Goal: Obtain resource: Download file/media

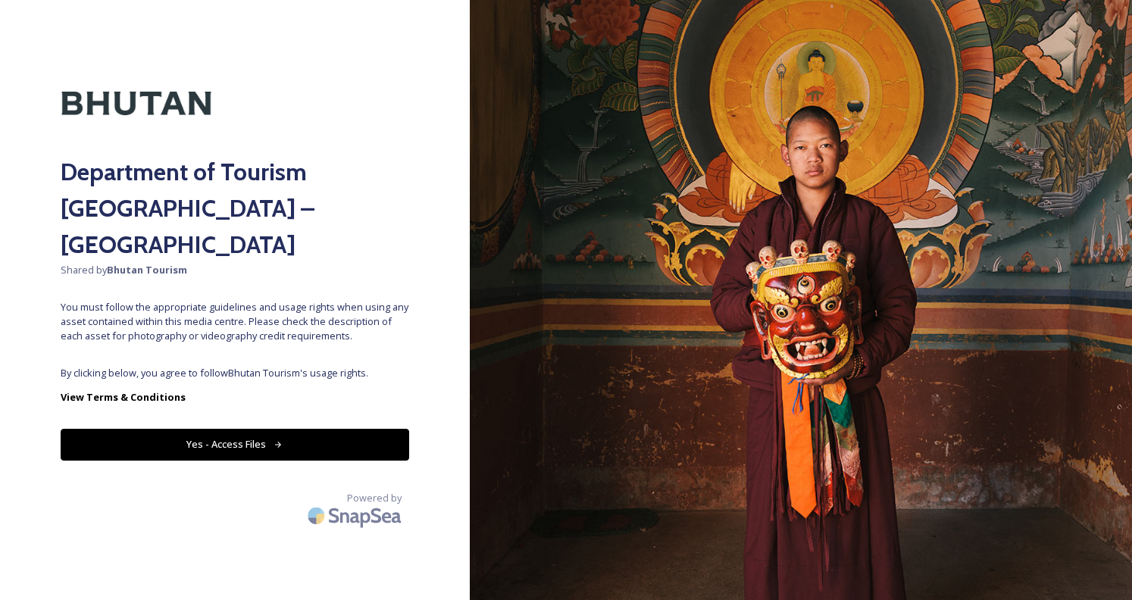
click at [304, 429] on button "Yes - Access Files" at bounding box center [235, 444] width 349 height 31
click at [270, 429] on button "Yes - Access Files" at bounding box center [235, 444] width 349 height 31
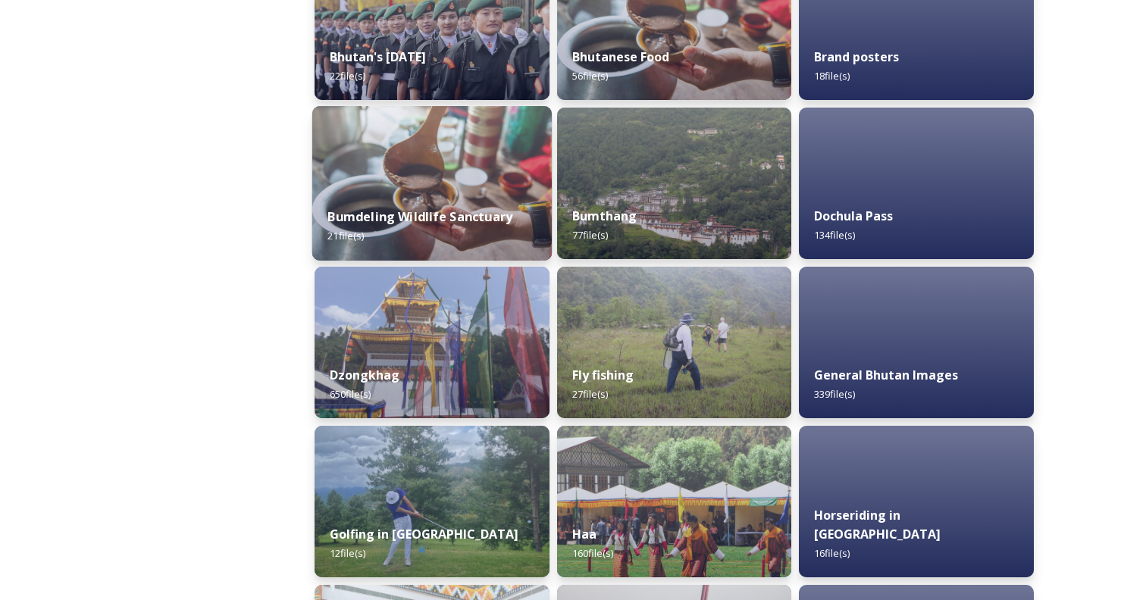
scroll to position [606, 0]
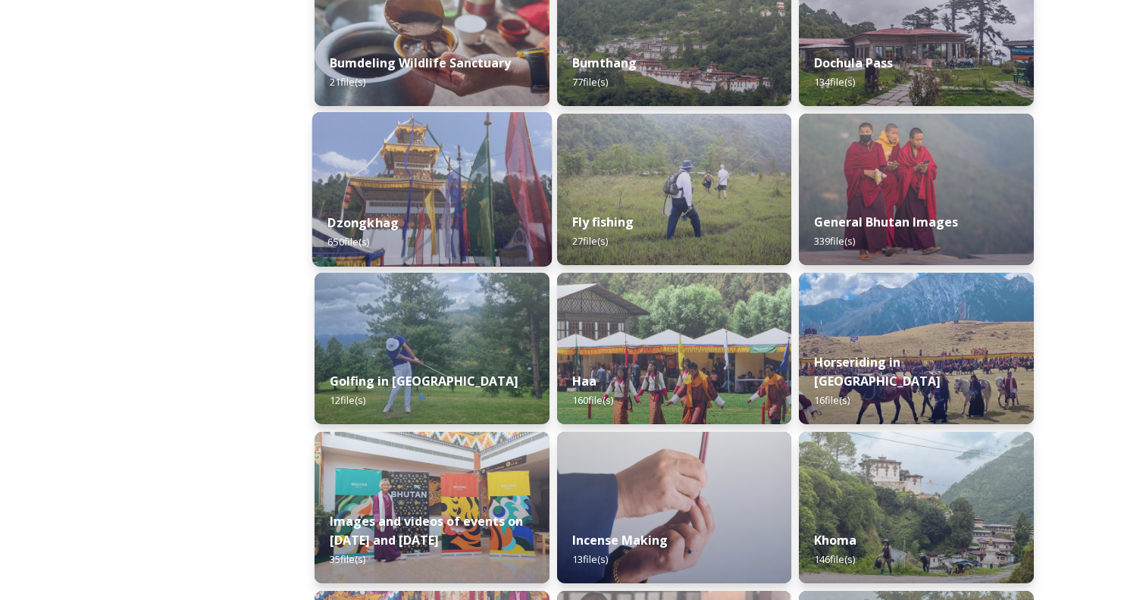
click at [463, 188] on img at bounding box center [431, 189] width 239 height 155
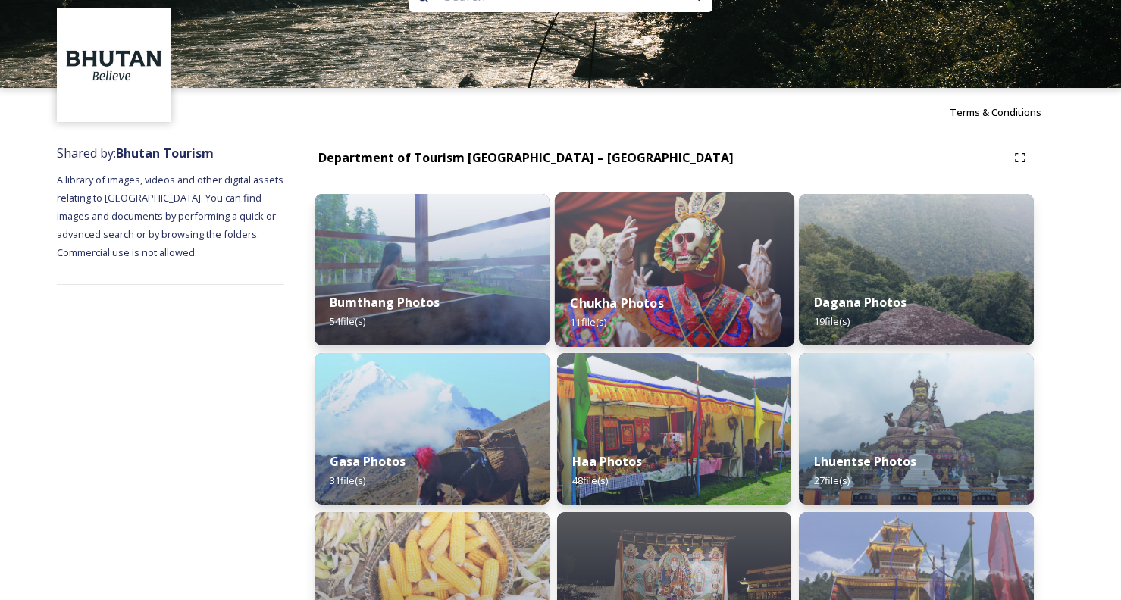
scroll to position [76, 0]
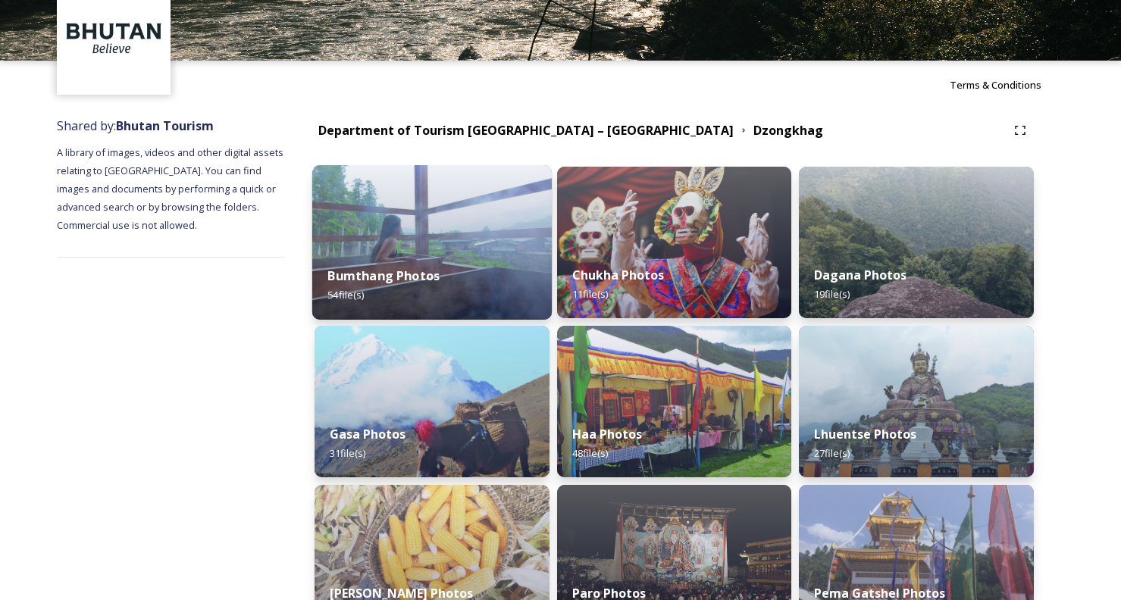
click at [474, 280] on div "Bumthang Photos 54 file(s)" at bounding box center [431, 285] width 239 height 69
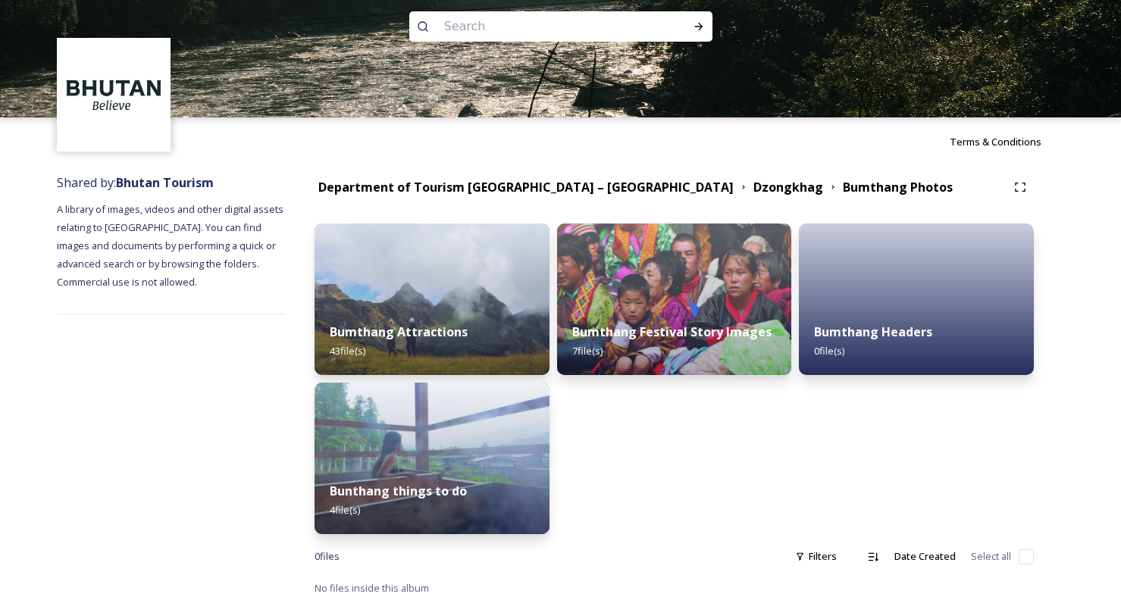
scroll to position [23, 0]
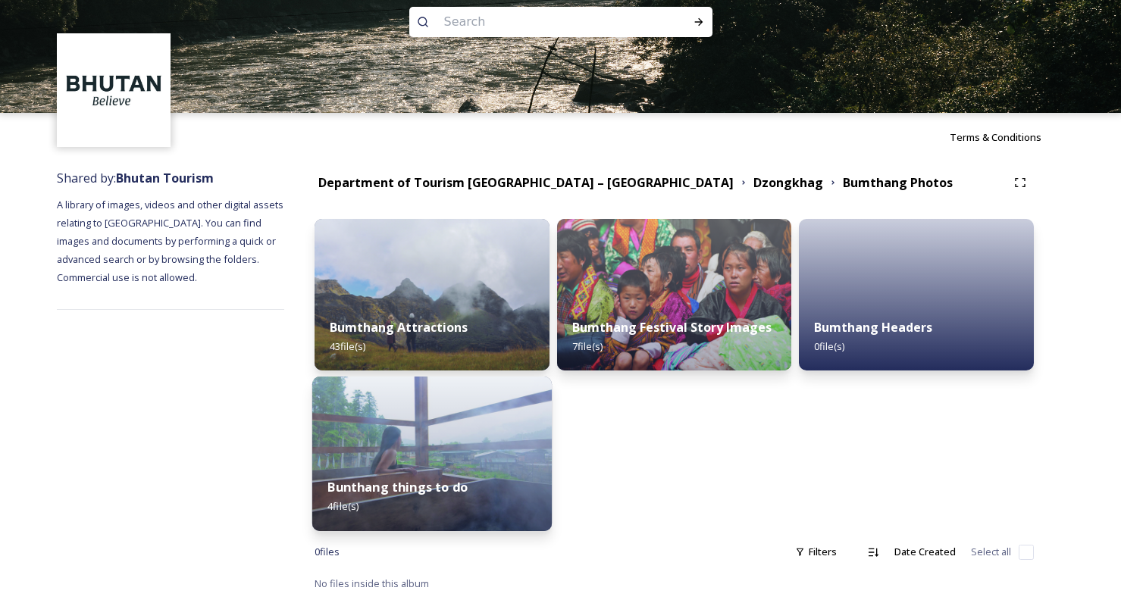
click at [477, 404] on img at bounding box center [431, 454] width 239 height 155
